Goal: Obtain resource: Download file/media

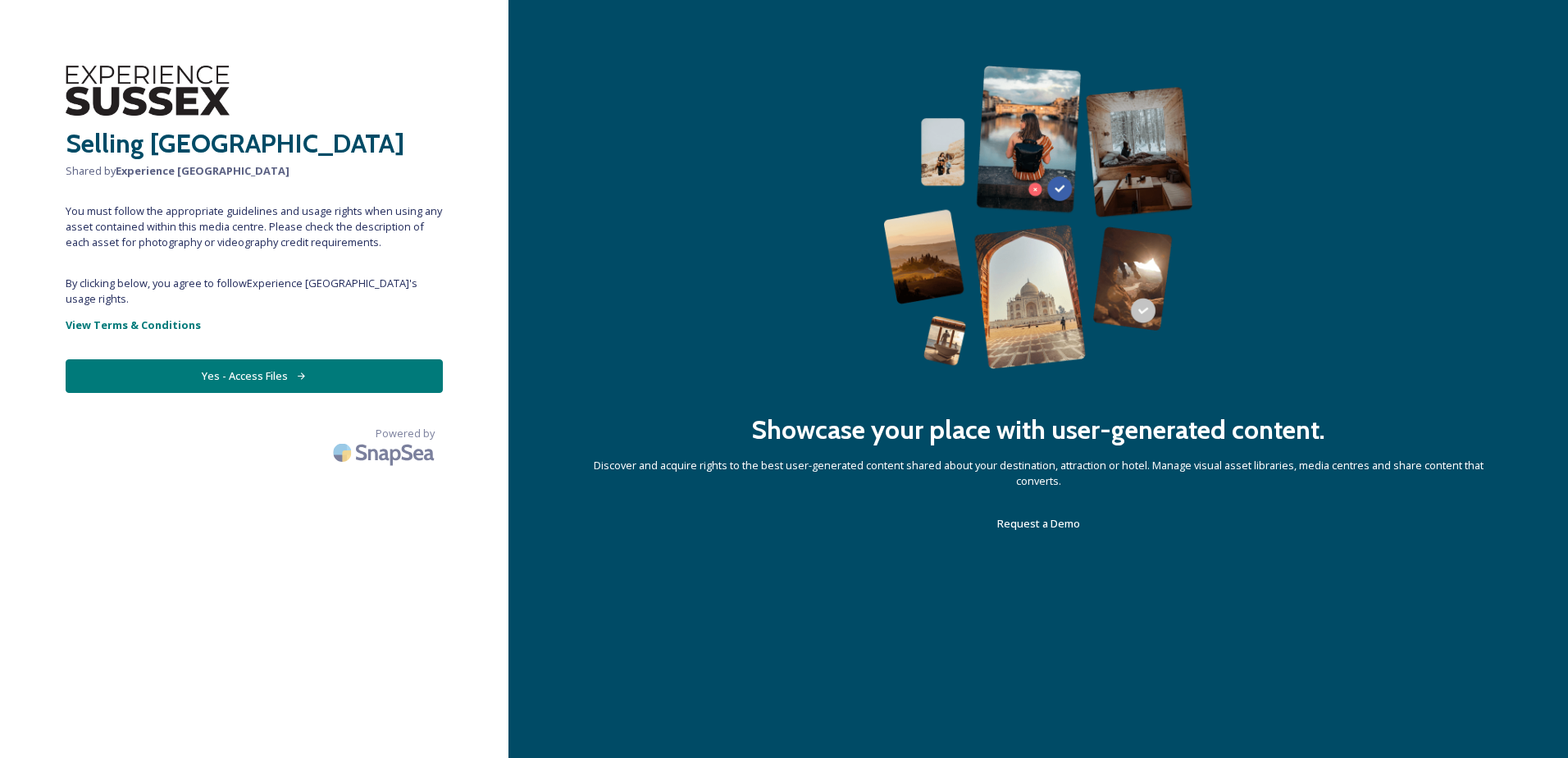
click at [255, 367] on button "Yes - Access Files" at bounding box center [254, 376] width 377 height 34
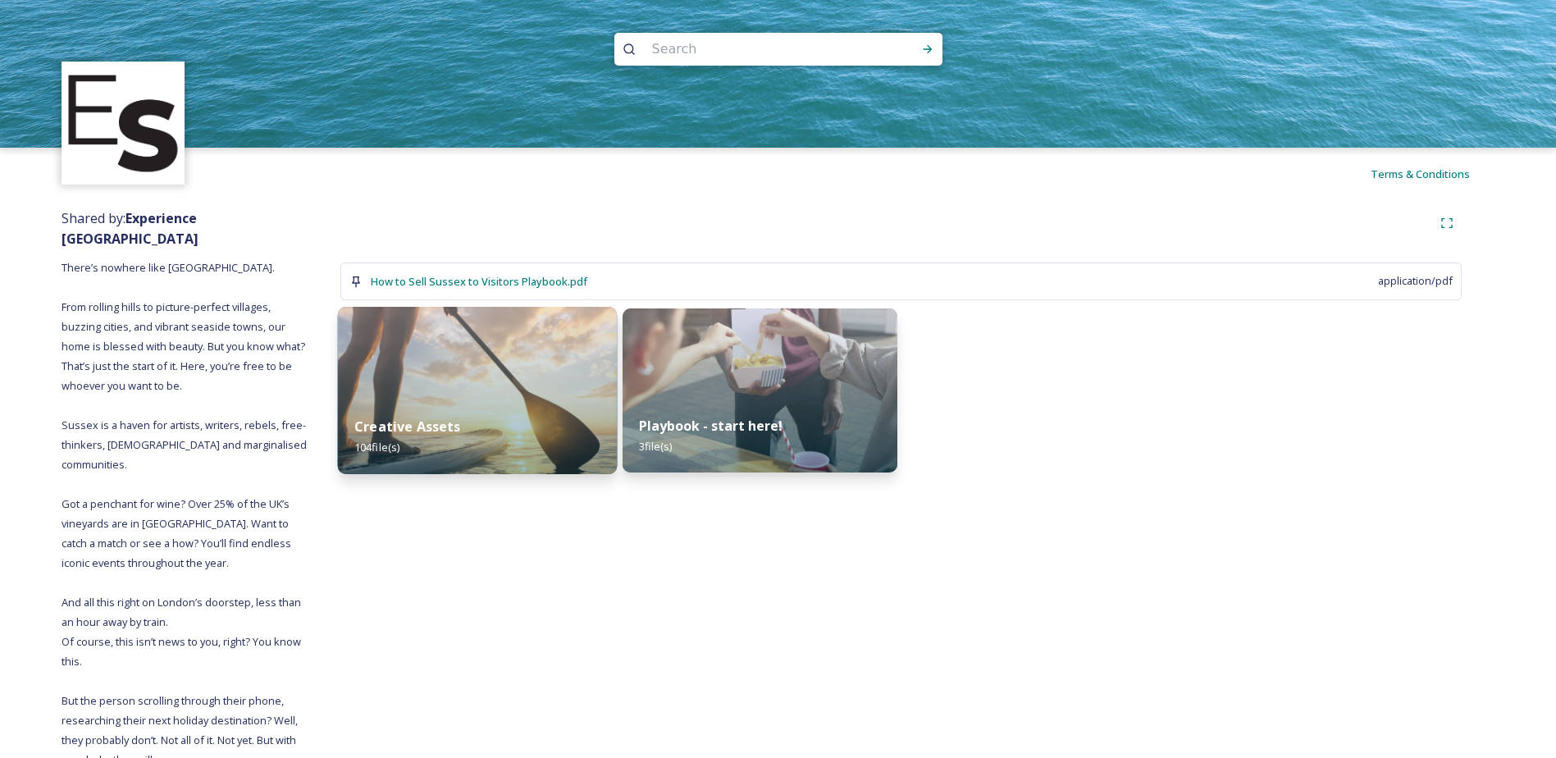
click at [460, 400] on div "Creative Assets 104 file(s)" at bounding box center [478, 437] width 280 height 75
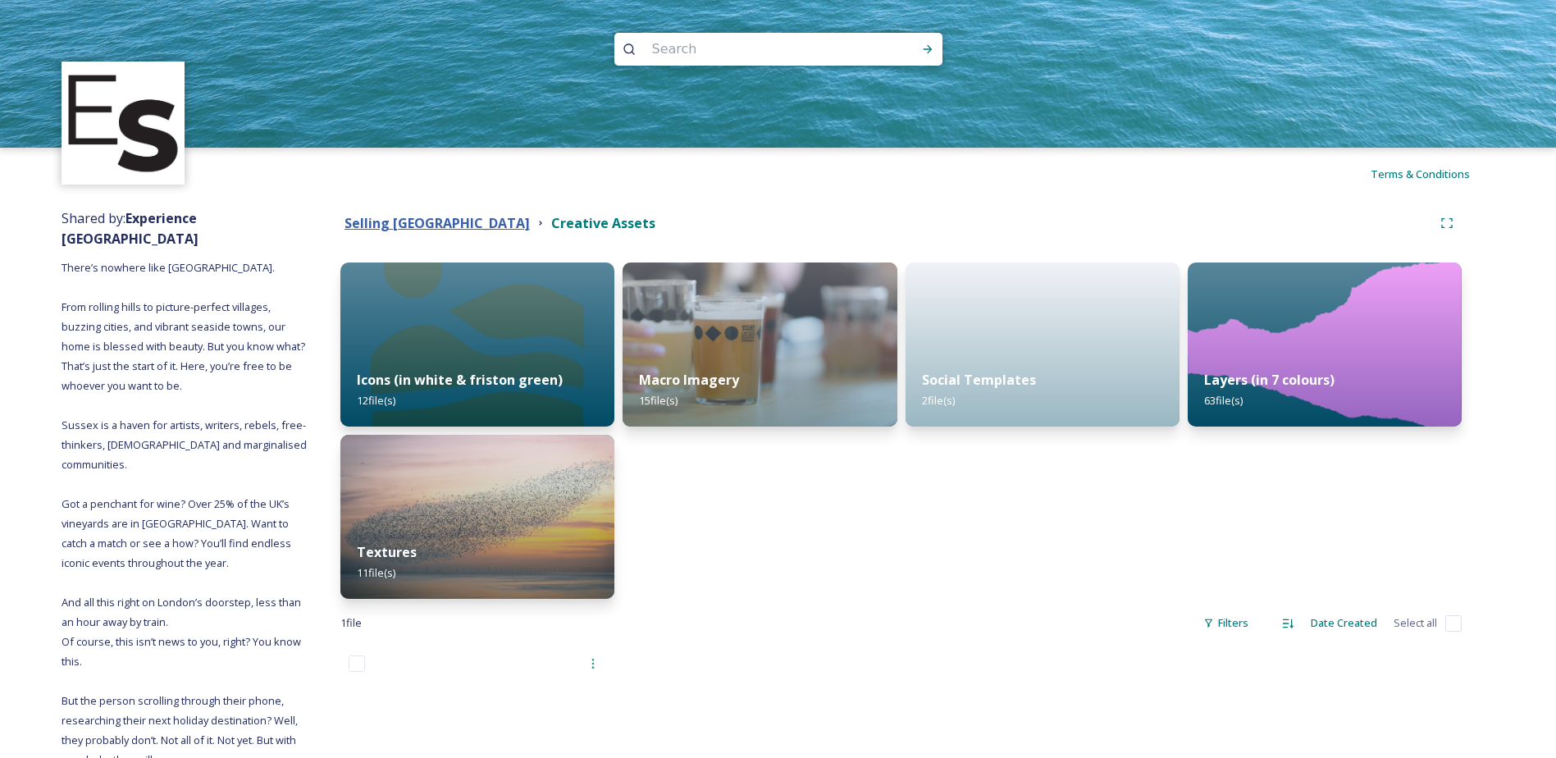
click at [410, 229] on strong "Selling [GEOGRAPHIC_DATA]" at bounding box center [437, 223] width 185 height 18
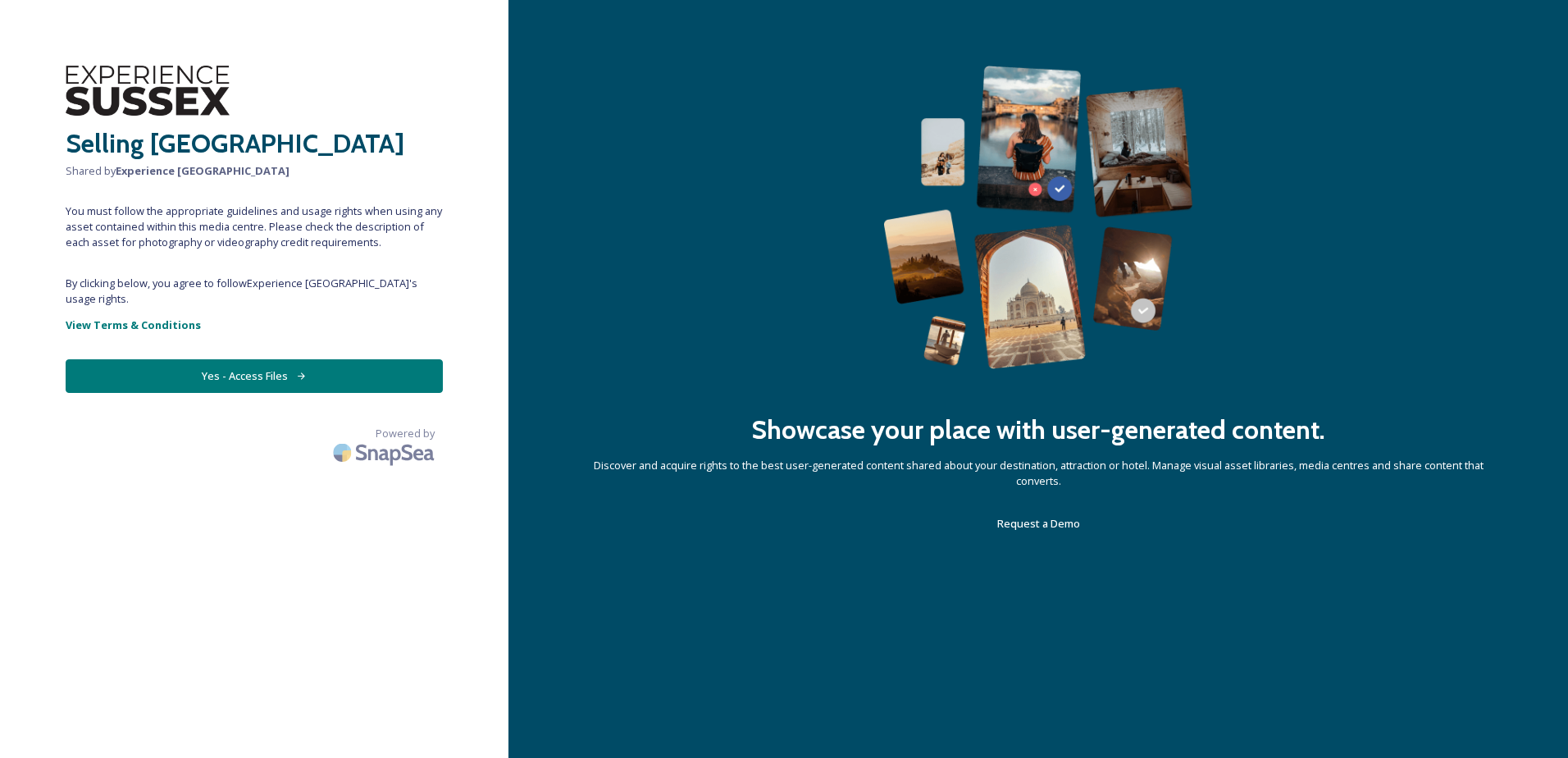
click at [226, 359] on button "Yes - Access Files" at bounding box center [254, 376] width 377 height 34
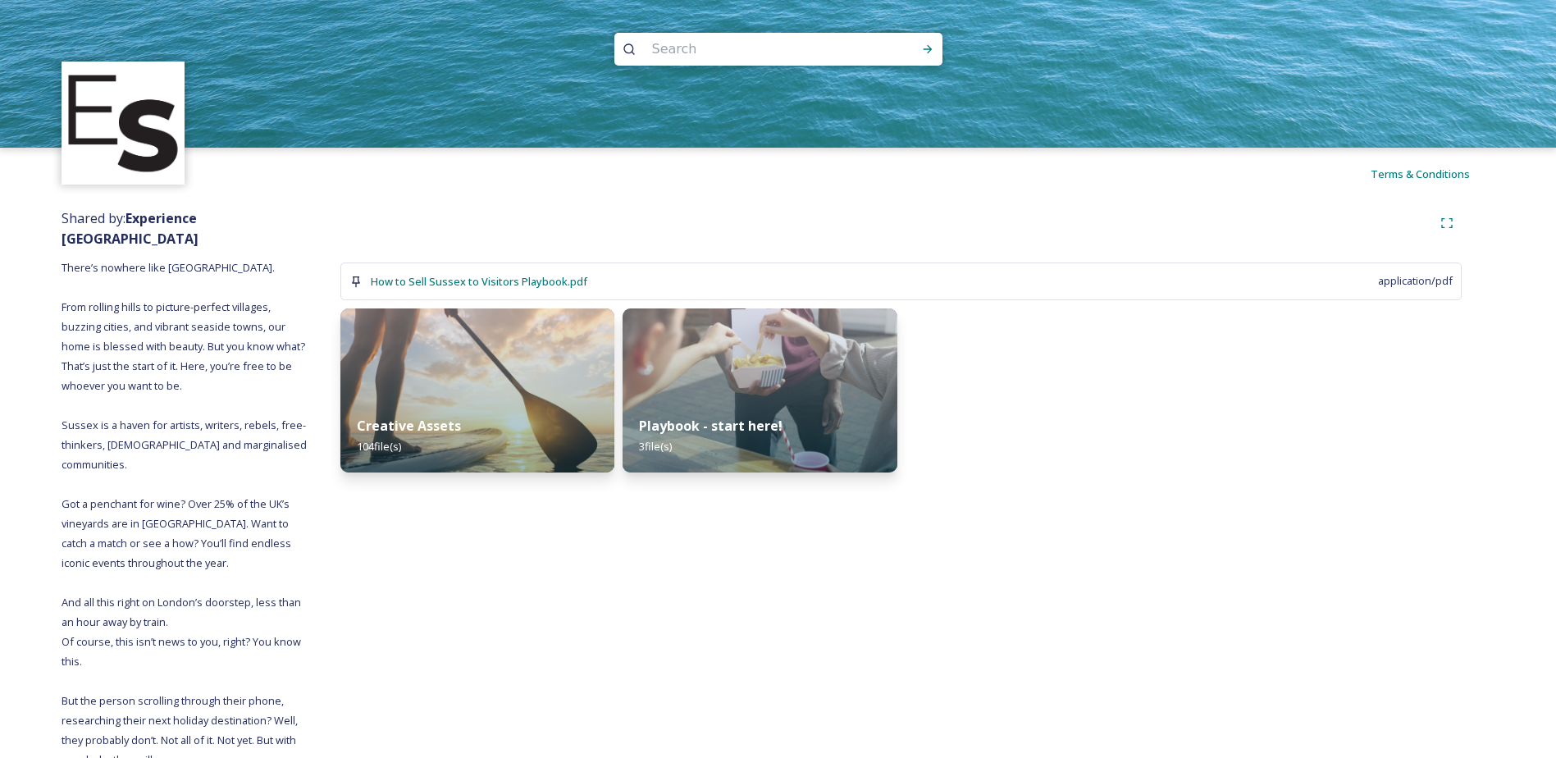
click at [719, 733] on div "How to Sell Sussex to Visitors Playbook.pdf application/pdf Creative Assets 104…" at bounding box center [901, 595] width 1187 height 791
click at [476, 427] on div "Creative Assets 104 file(s)" at bounding box center [478, 437] width 280 height 75
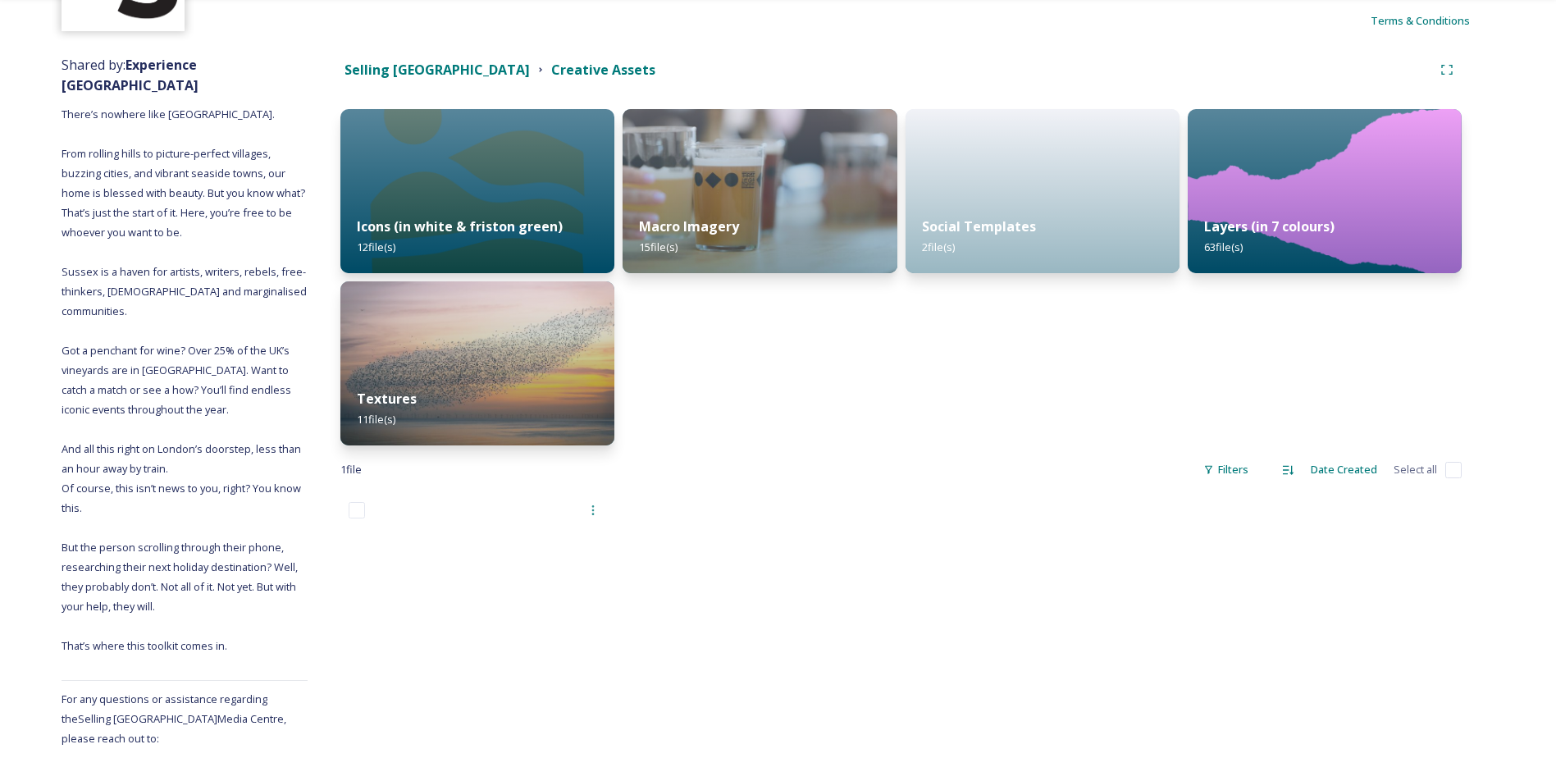
scroll to position [164, 0]
